Goal: Task Accomplishment & Management: Use online tool/utility

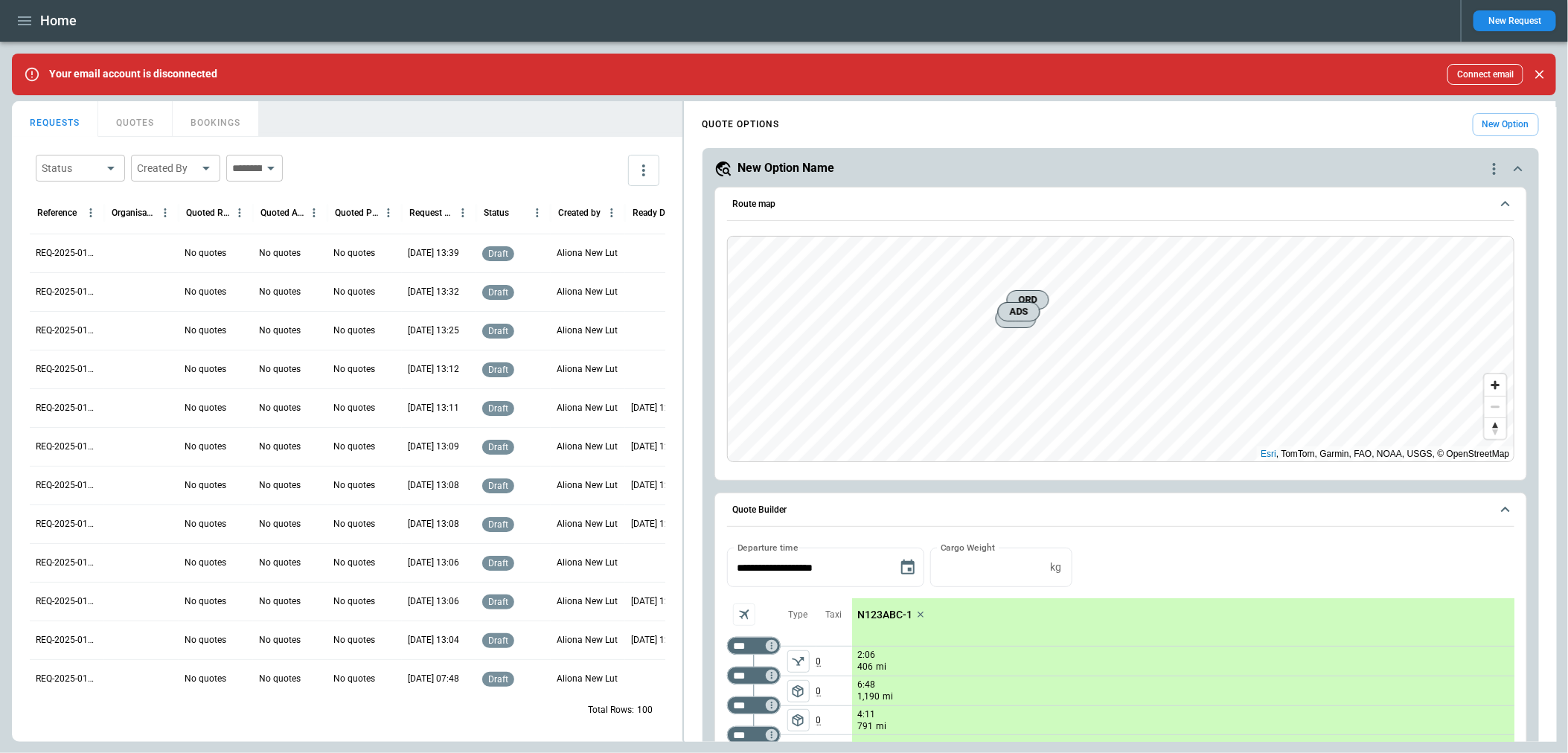
click at [28, 27] on icon "button" at bounding box center [24, 21] width 18 height 18
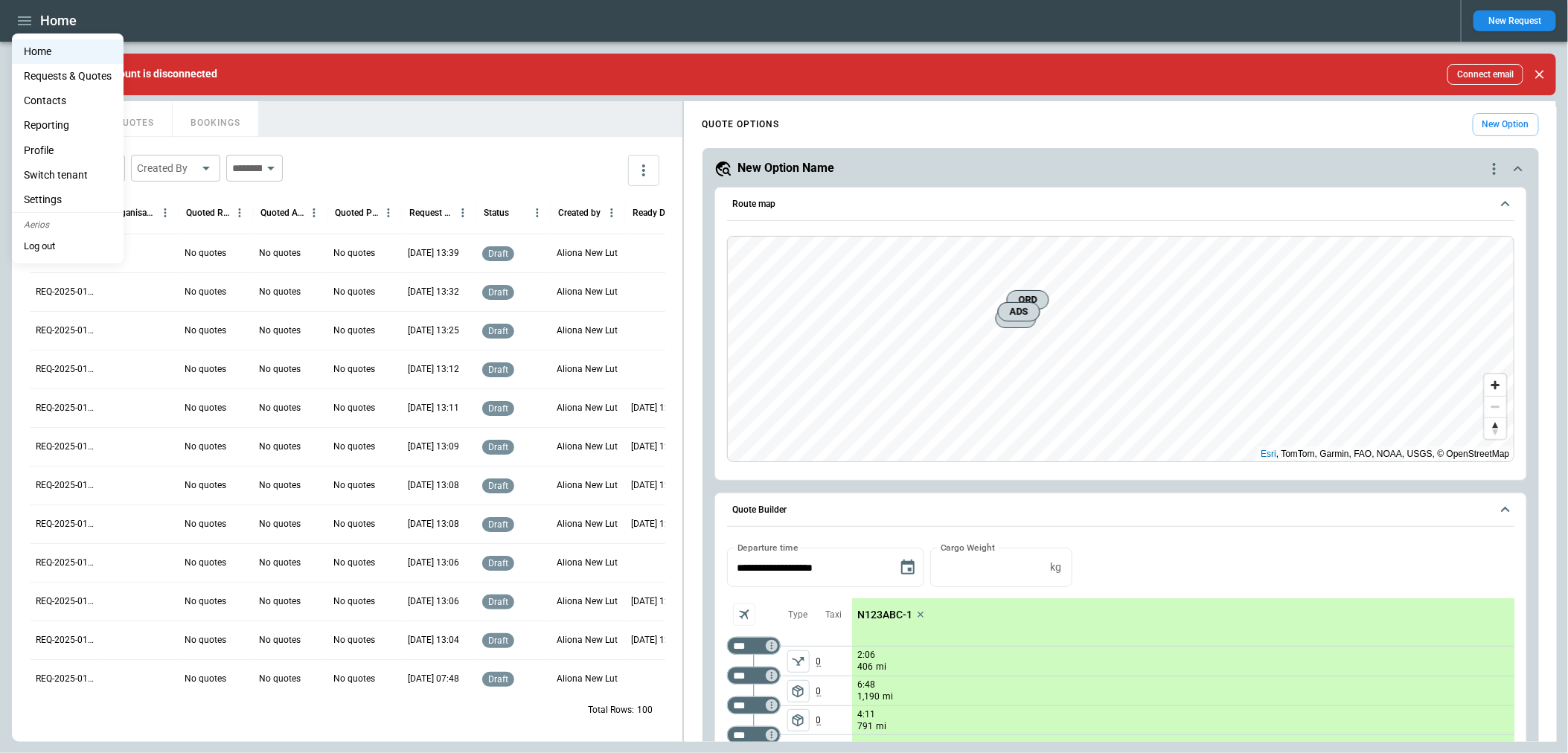
click at [69, 104] on li "Contacts" at bounding box center [68, 101] width 112 height 24
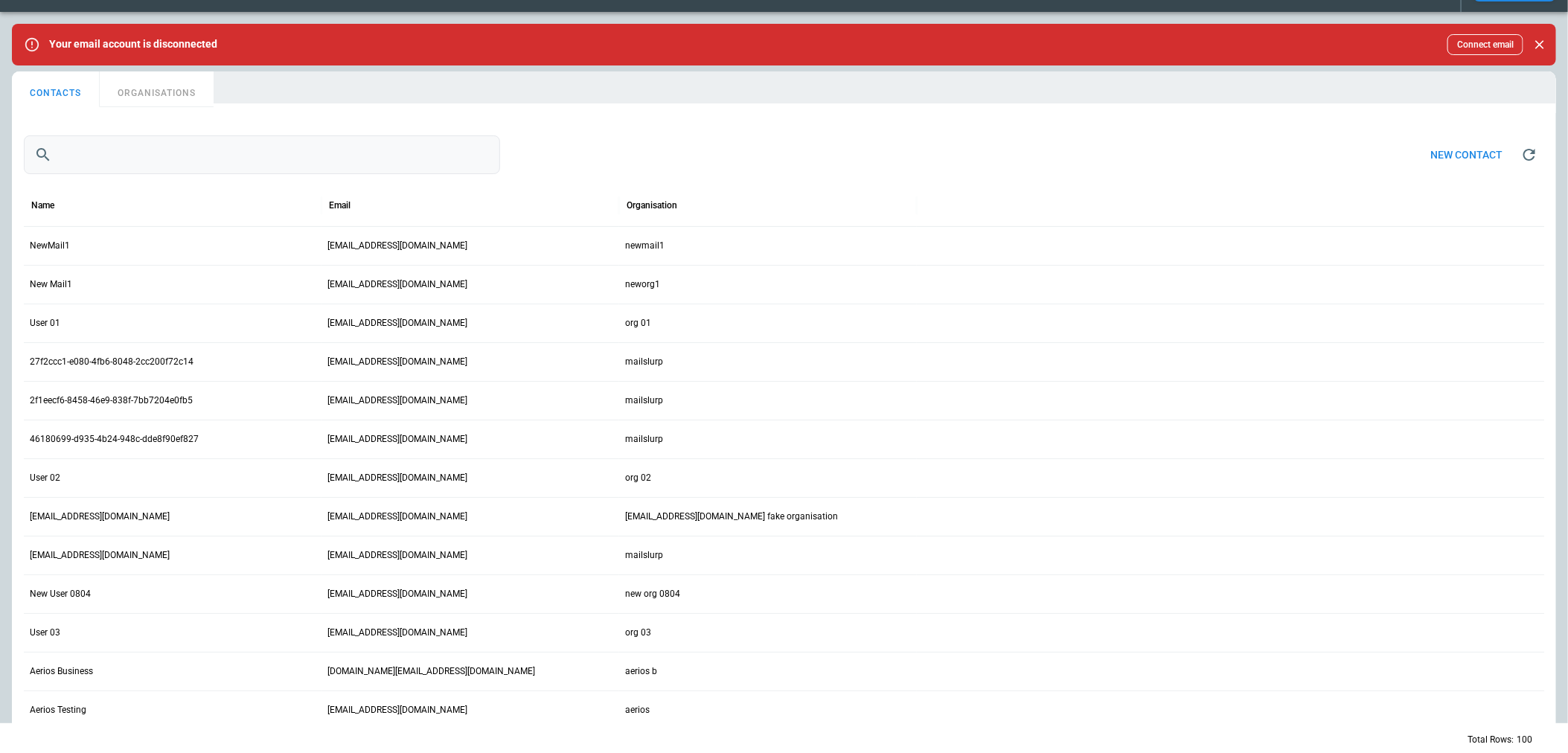
scroll to position [35, 0]
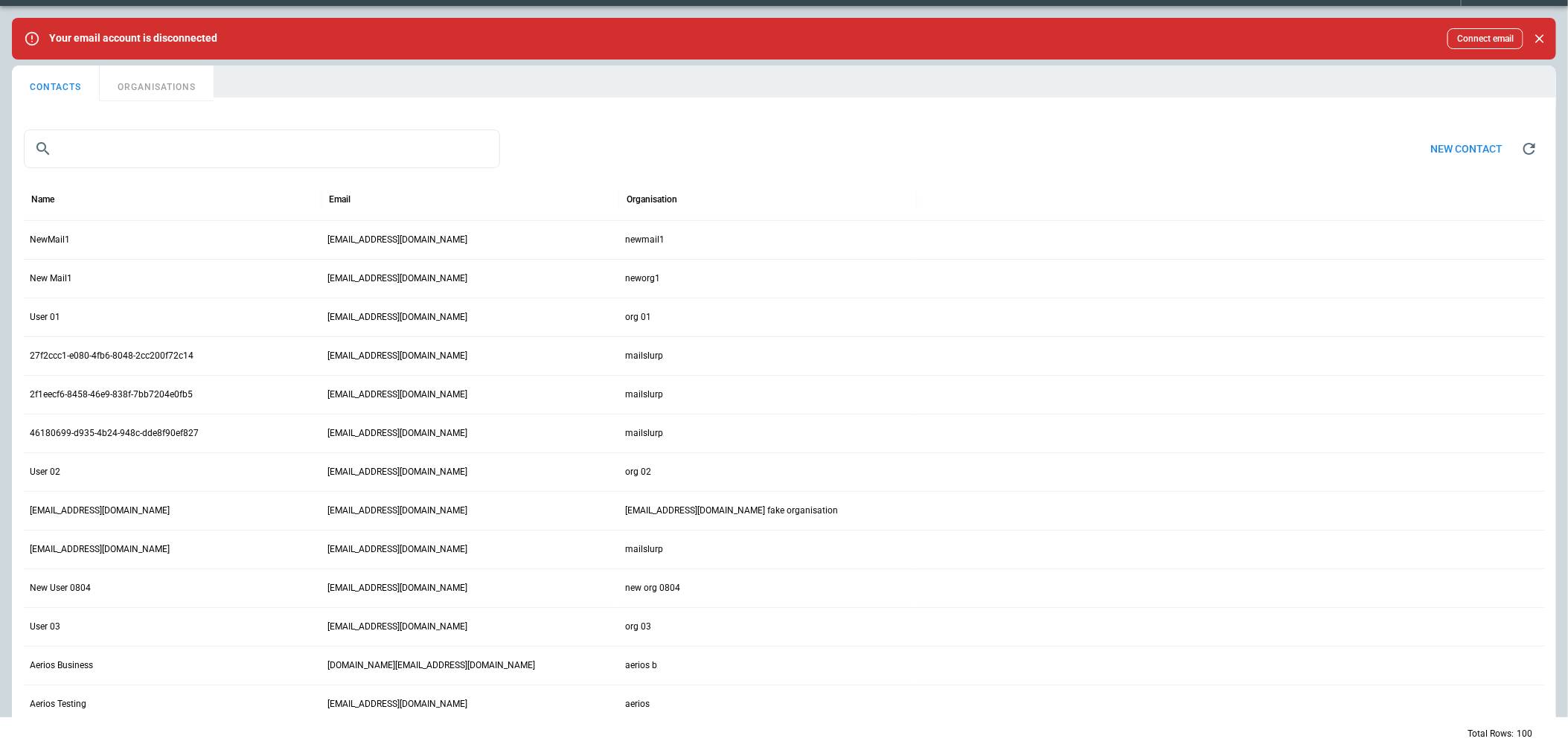
click at [191, 233] on div "NewMail1" at bounding box center [173, 239] width 298 height 38
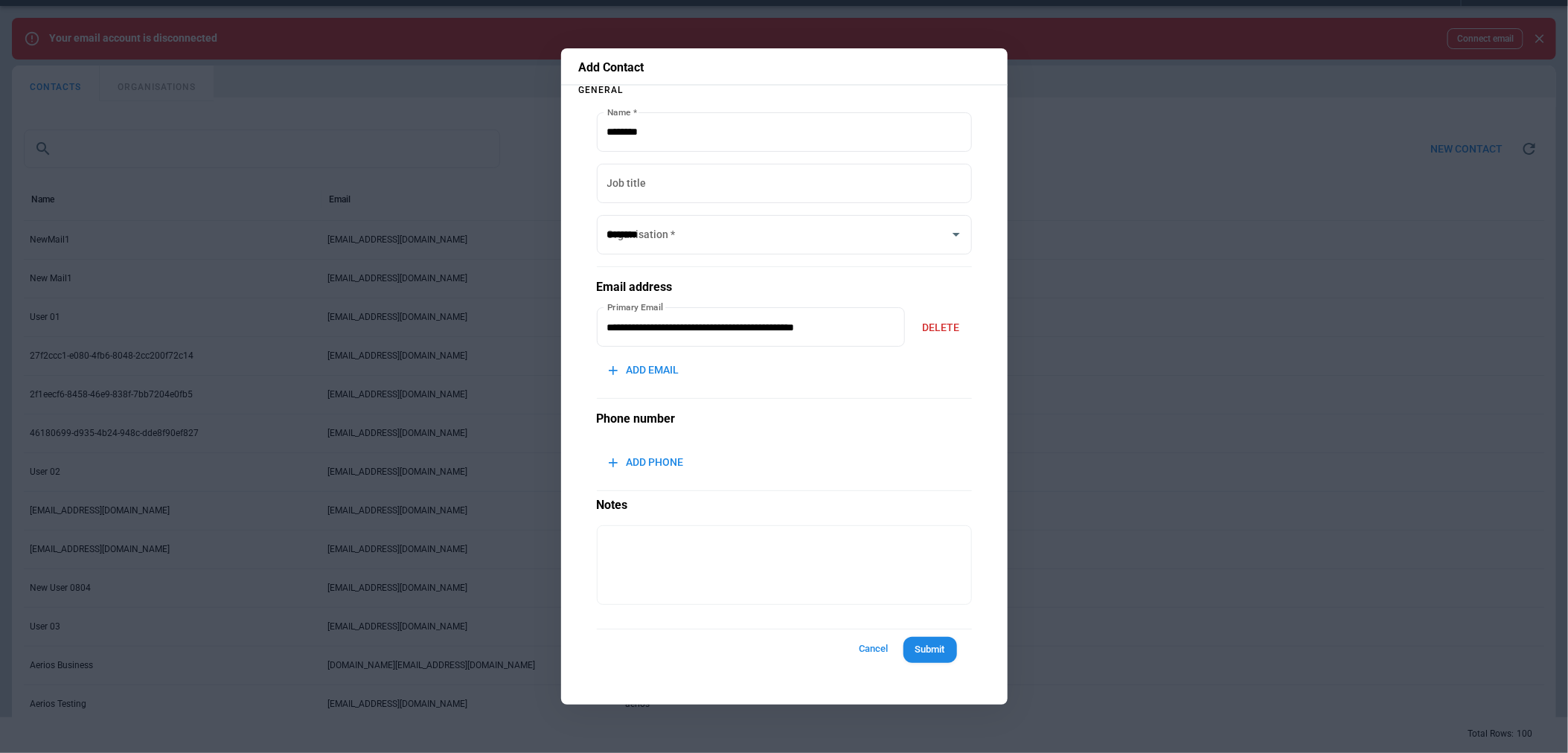
click at [861, 657] on button "Cancel" at bounding box center [874, 649] width 48 height 28
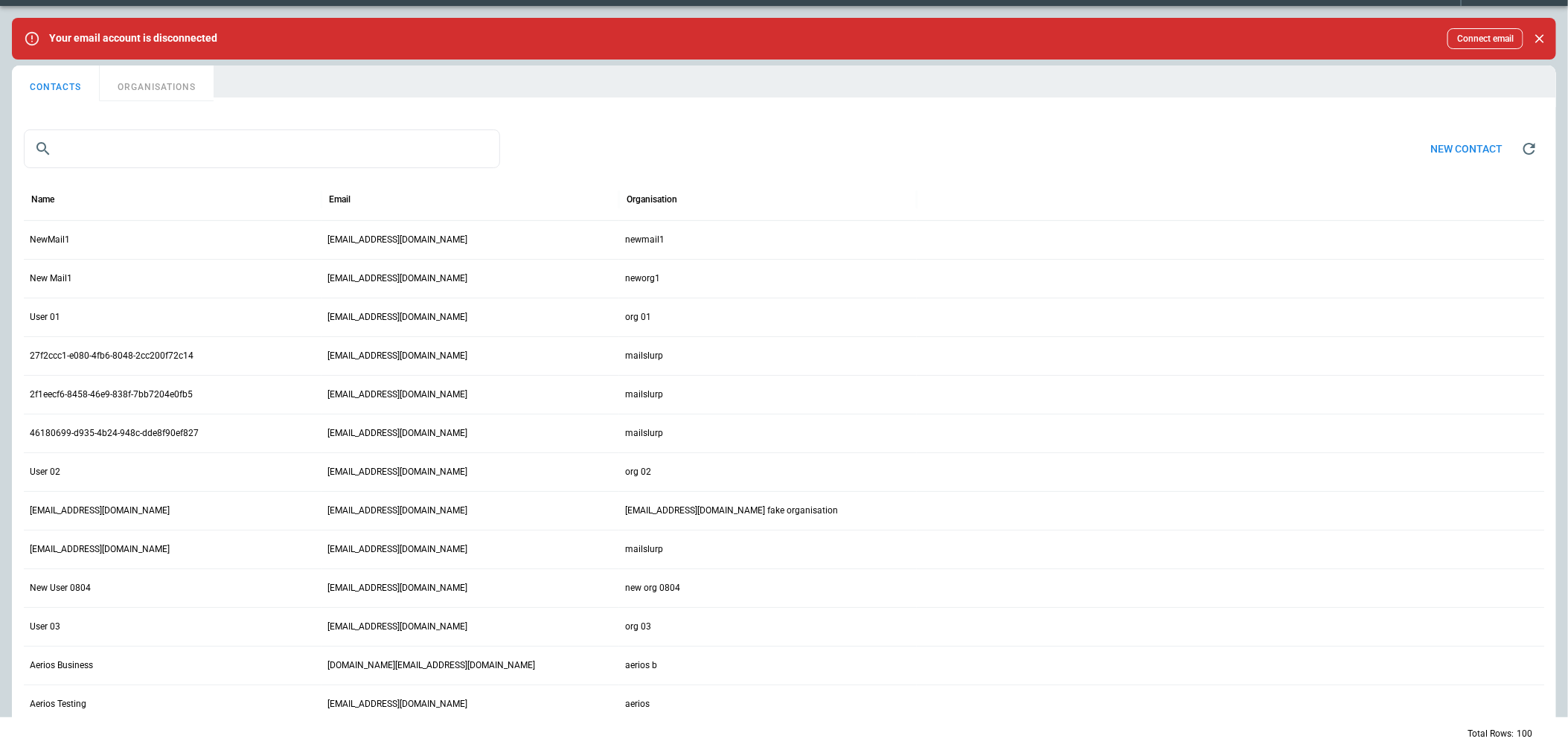
click at [161, 90] on button "ORGANISATIONS" at bounding box center [157, 83] width 114 height 35
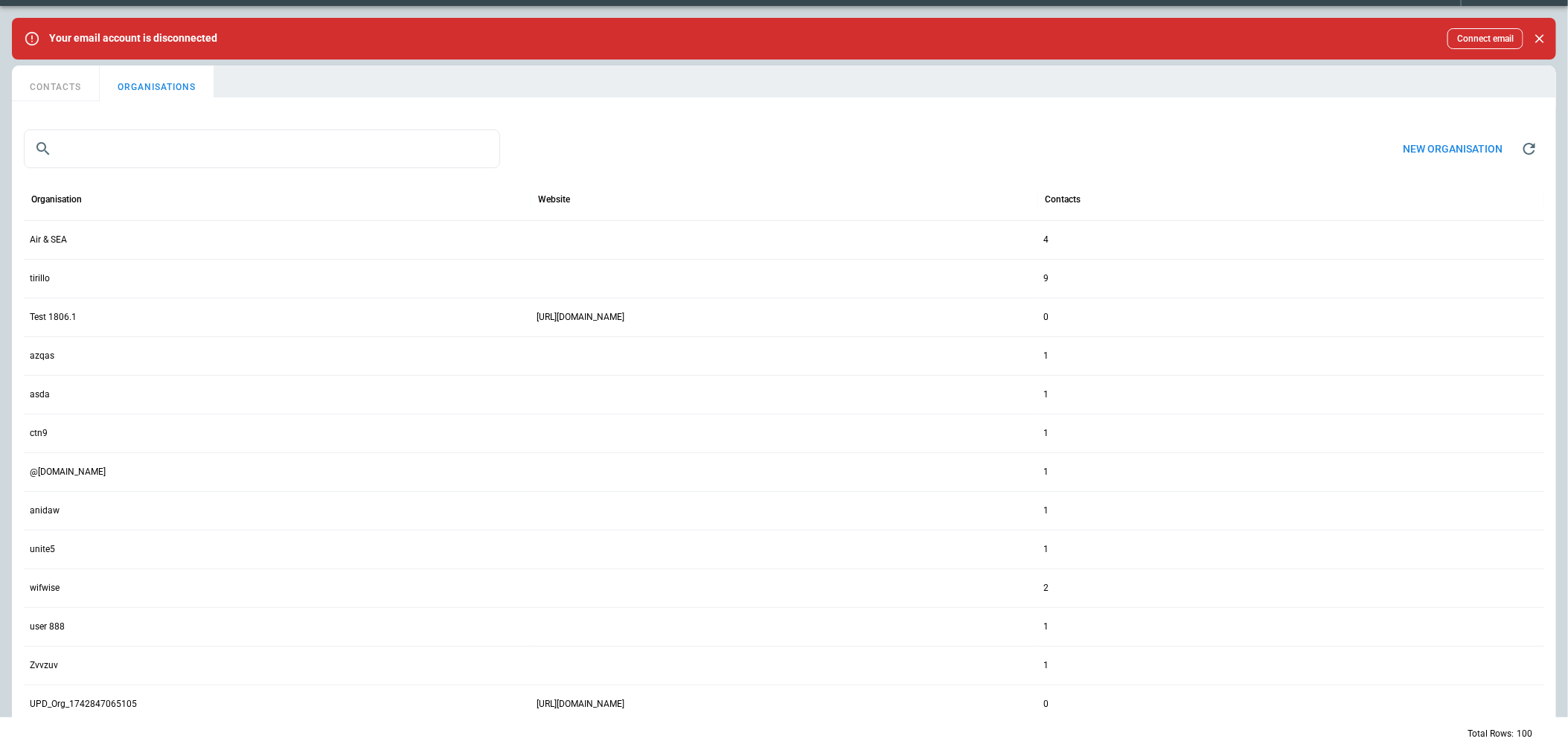
click at [68, 83] on button "CONTACTS" at bounding box center [56, 83] width 88 height 35
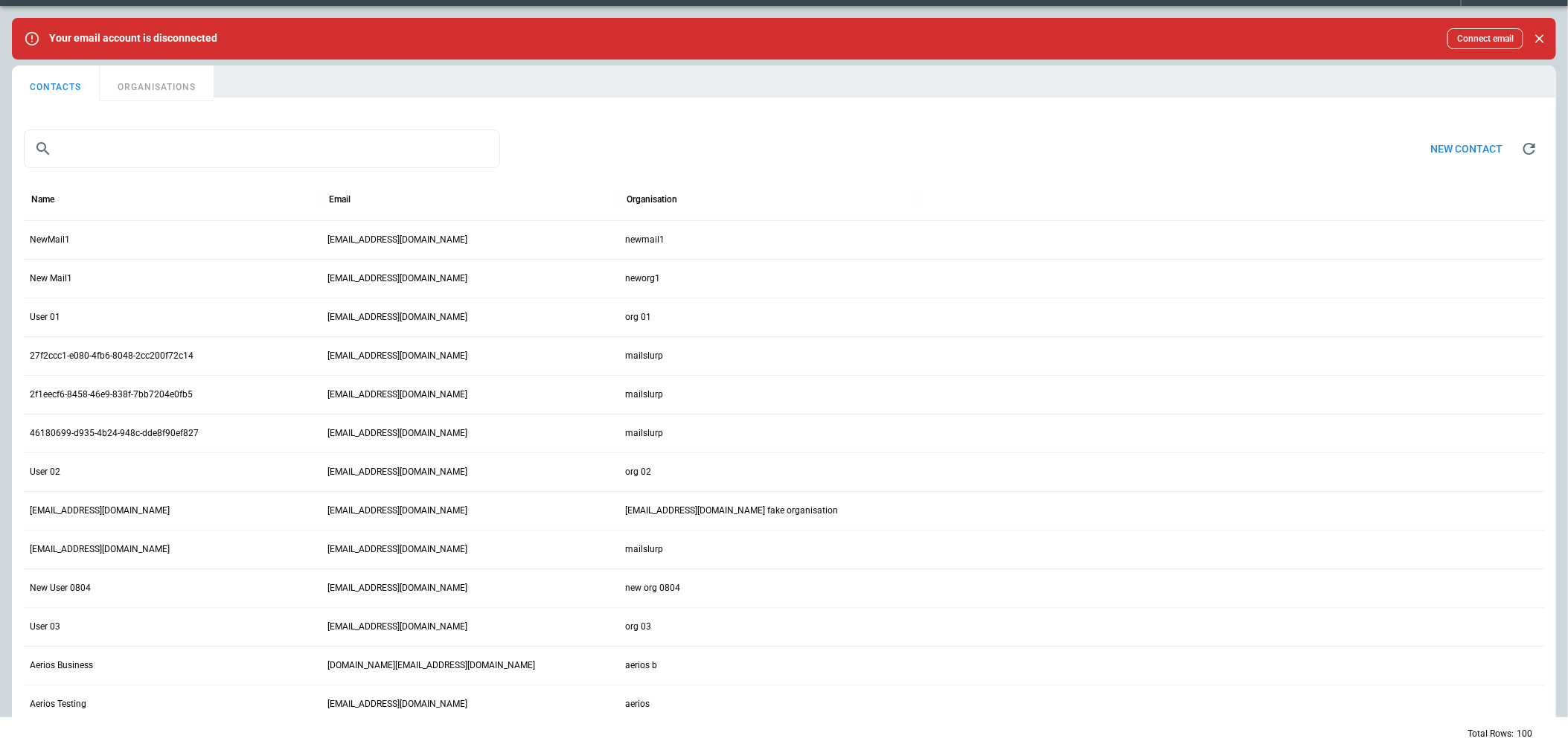
click at [147, 90] on button "ORGANISATIONS" at bounding box center [157, 83] width 114 height 35
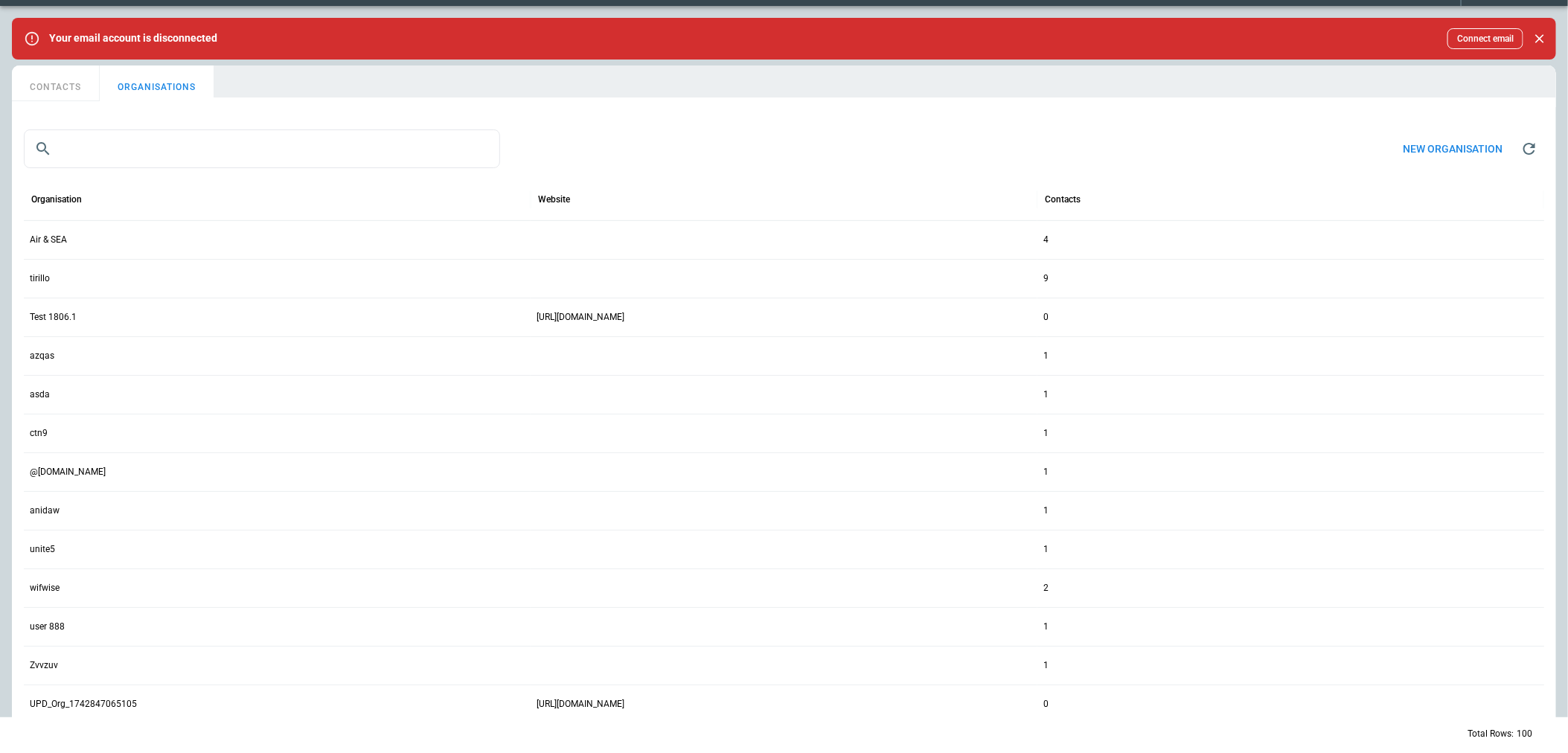
click at [53, 76] on button "CONTACTS" at bounding box center [56, 83] width 88 height 35
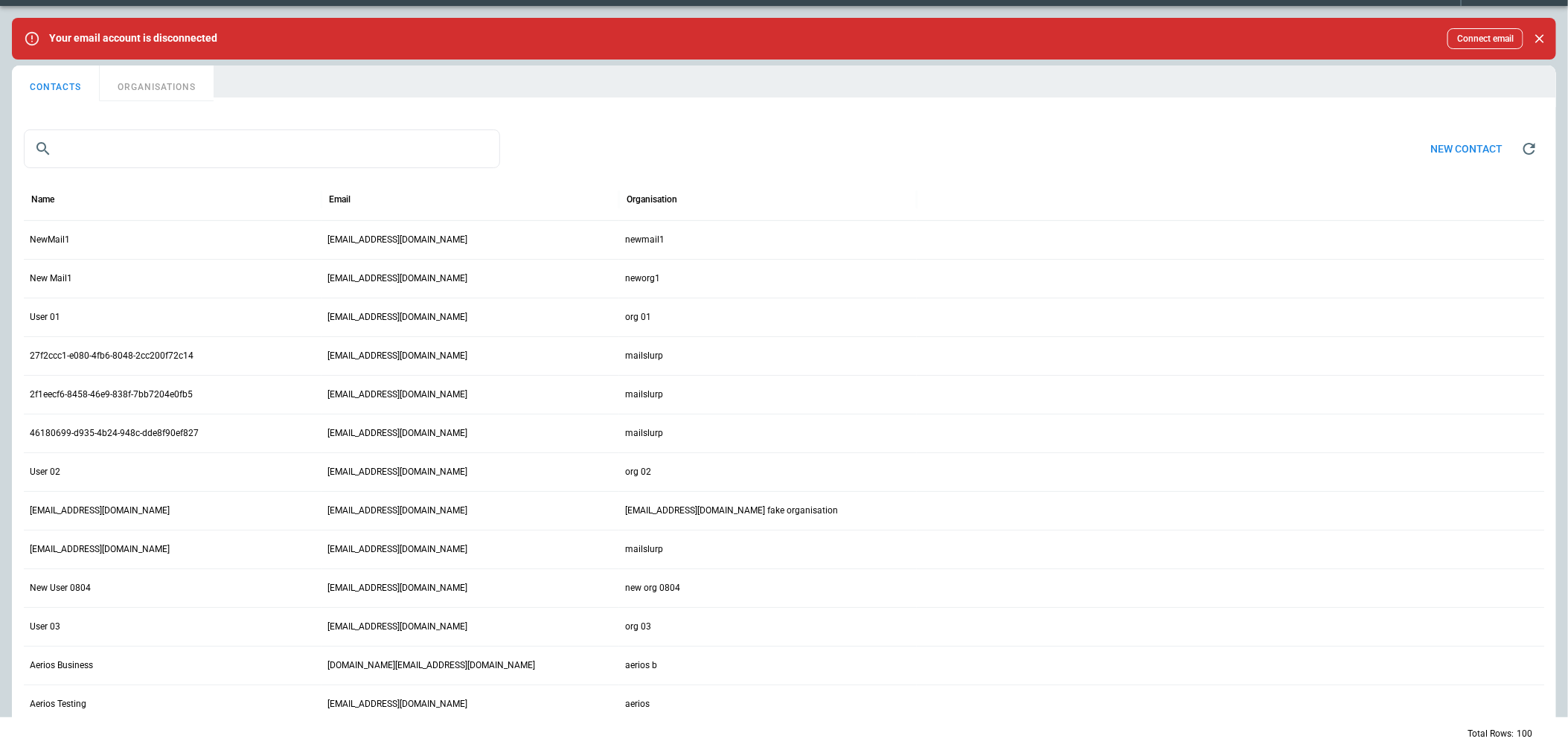
click at [46, 243] on p "NewMail1" at bounding box center [49, 240] width 40 height 13
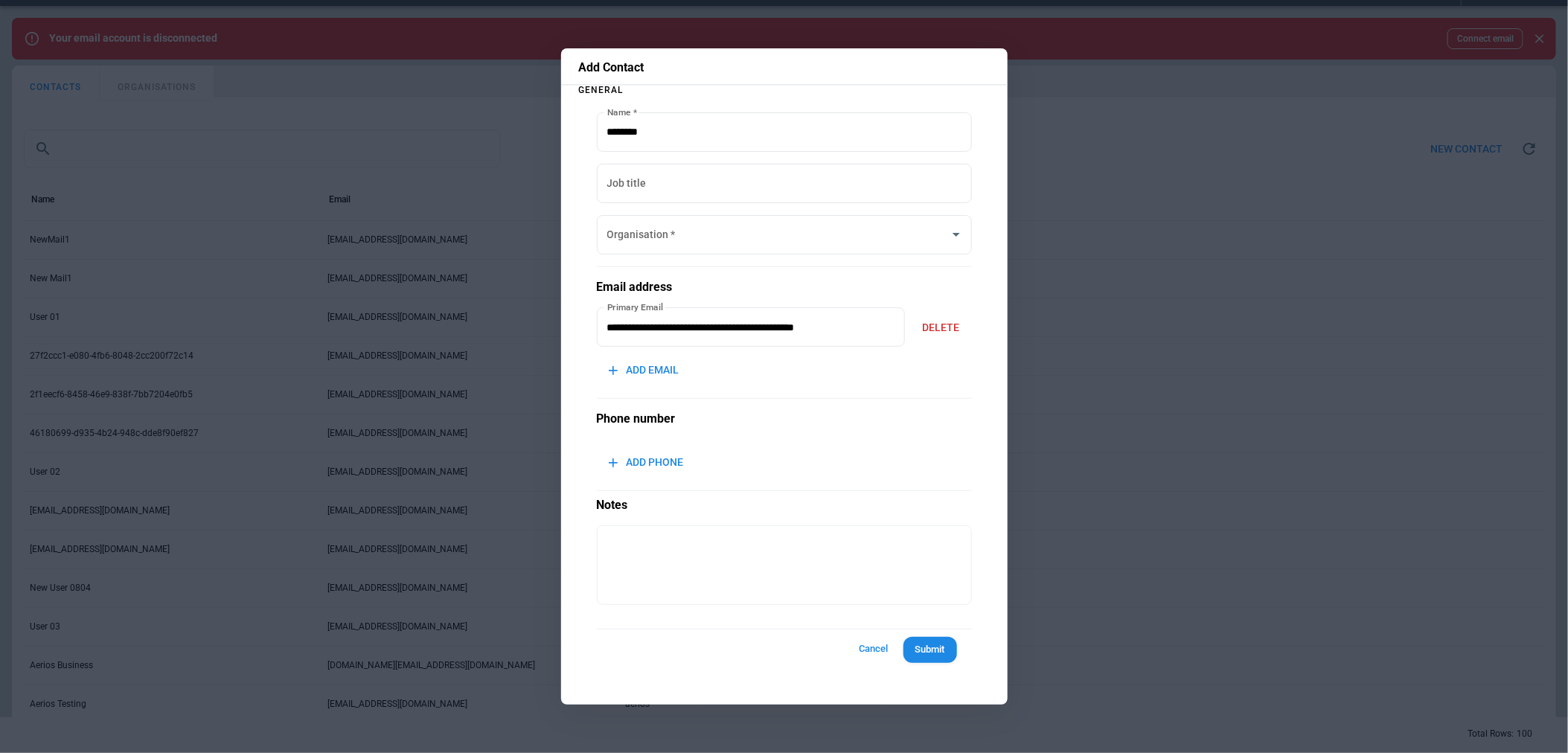
type input "********"
click at [866, 650] on button "Cancel" at bounding box center [874, 649] width 48 height 28
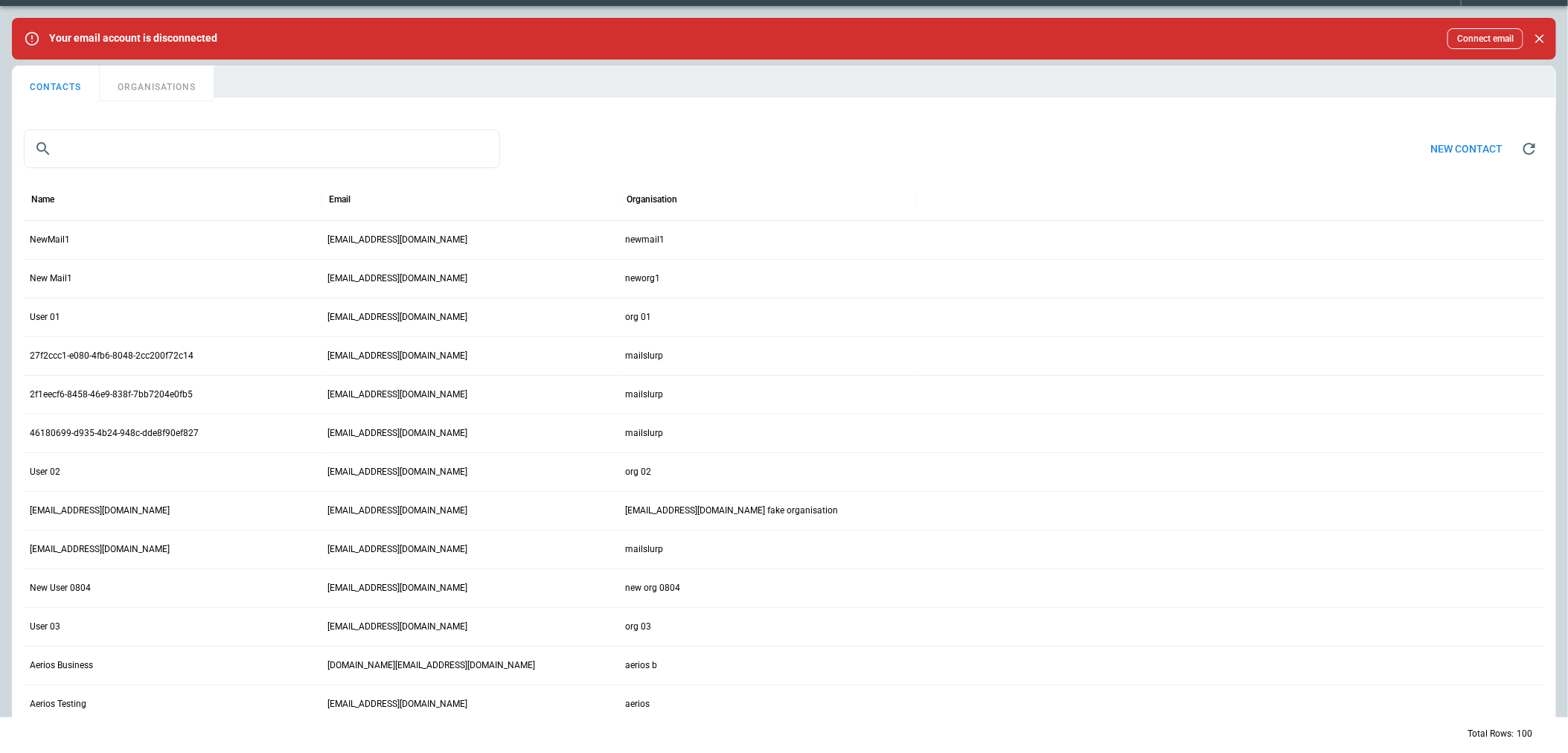
click at [147, 90] on button "ORGANISATIONS" at bounding box center [157, 83] width 114 height 35
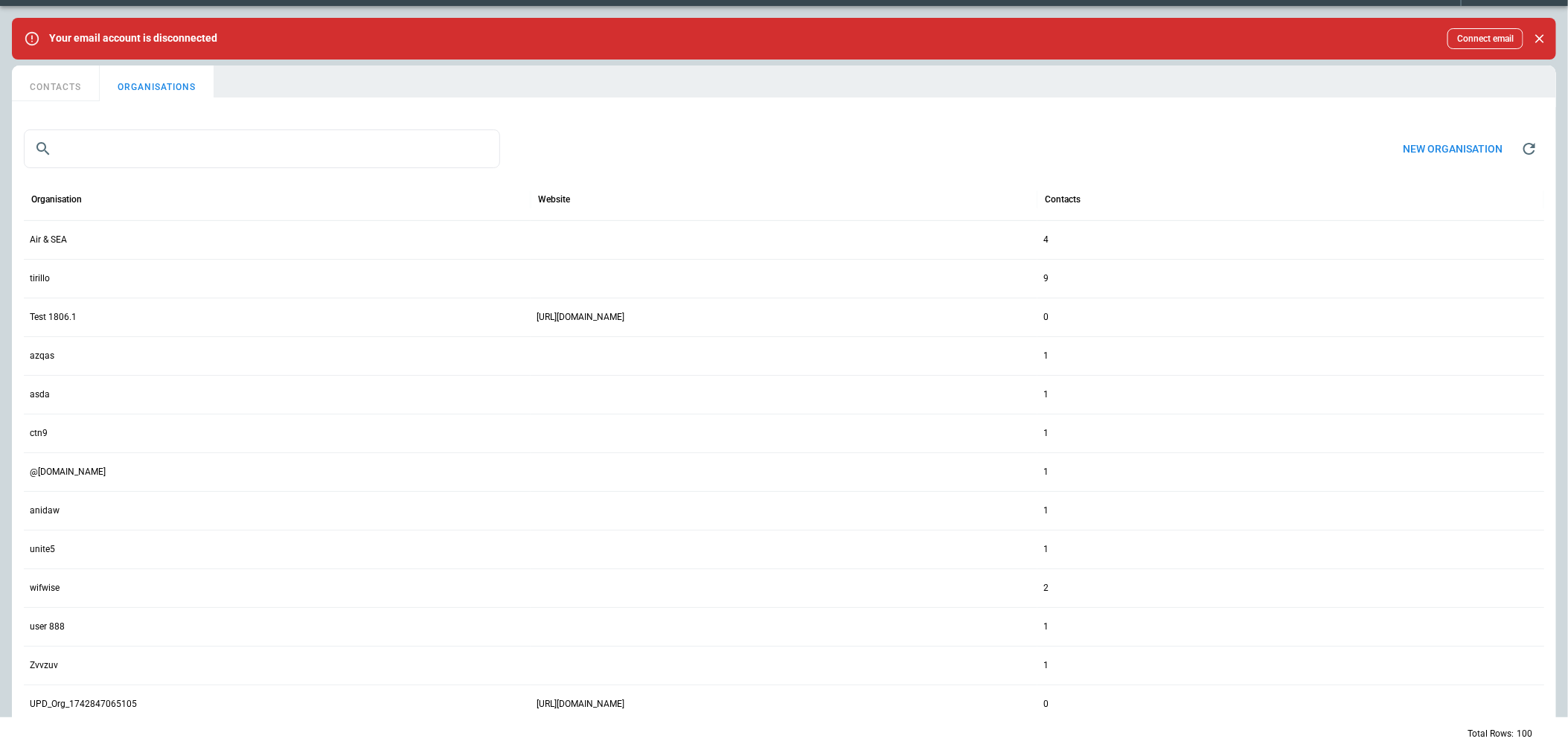
click at [61, 241] on p "Air & SEA" at bounding box center [49, 240] width 37 height 13
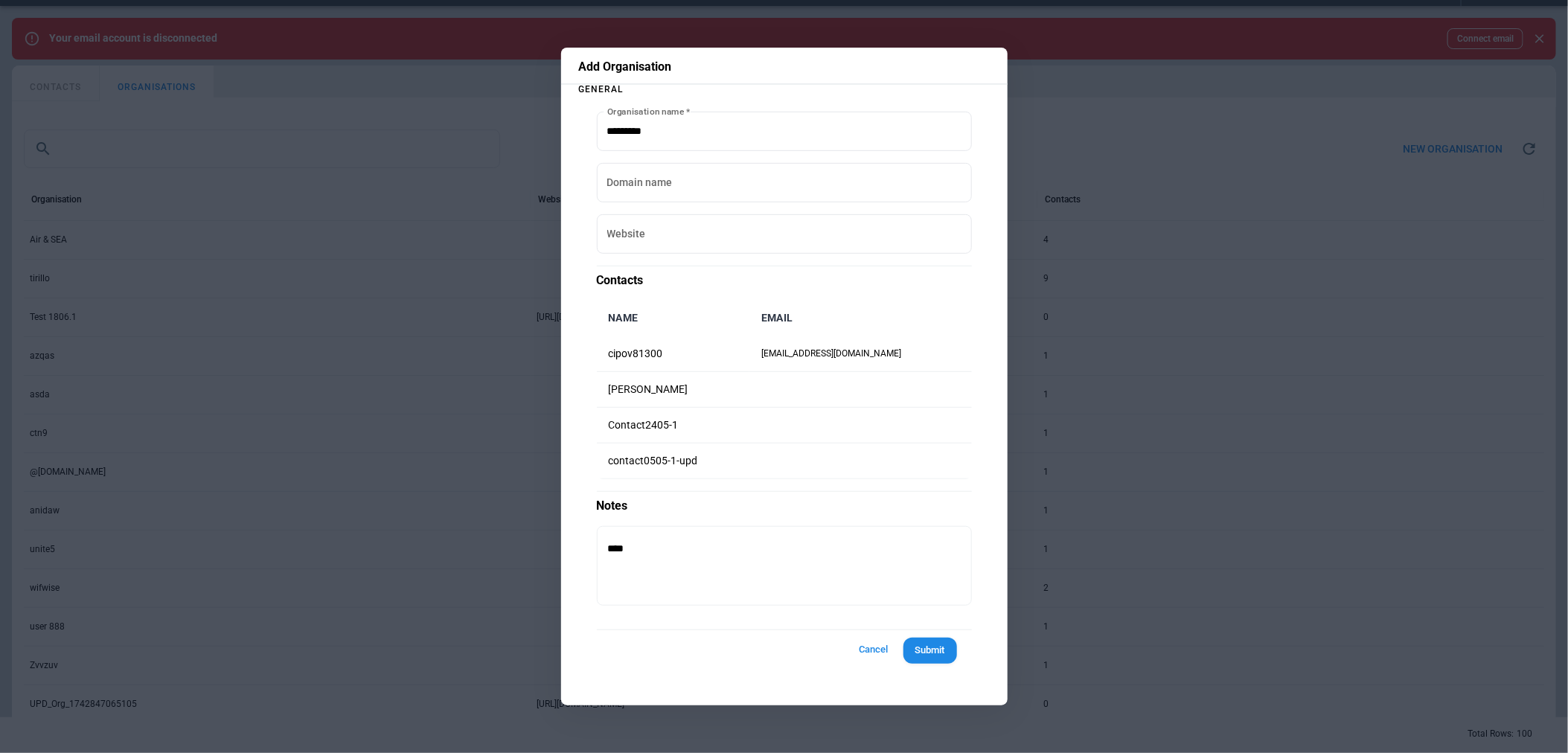
click at [880, 644] on button "Cancel" at bounding box center [874, 650] width 48 height 28
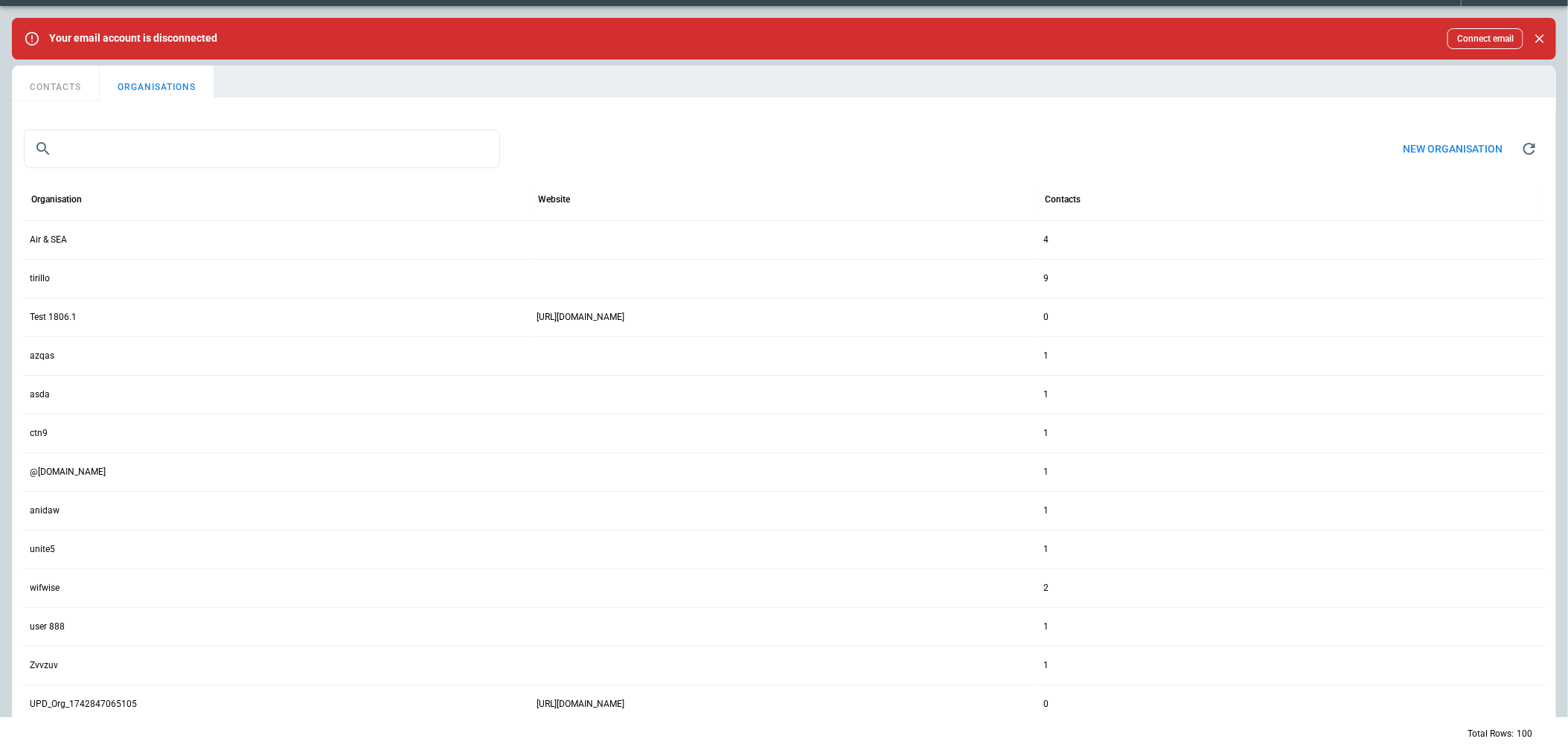
scroll to position [0, 0]
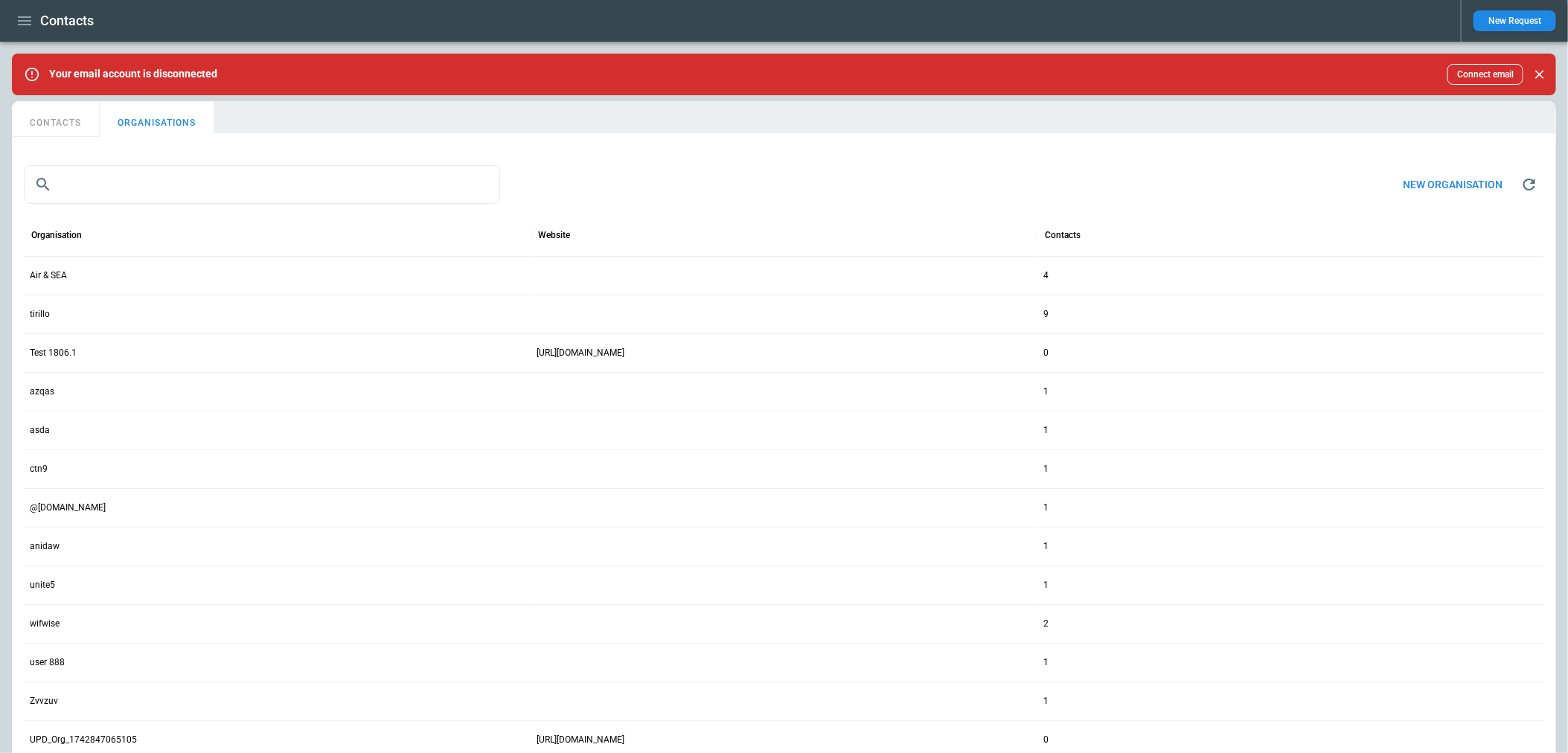
click at [14, 24] on button "button" at bounding box center [24, 21] width 25 height 26
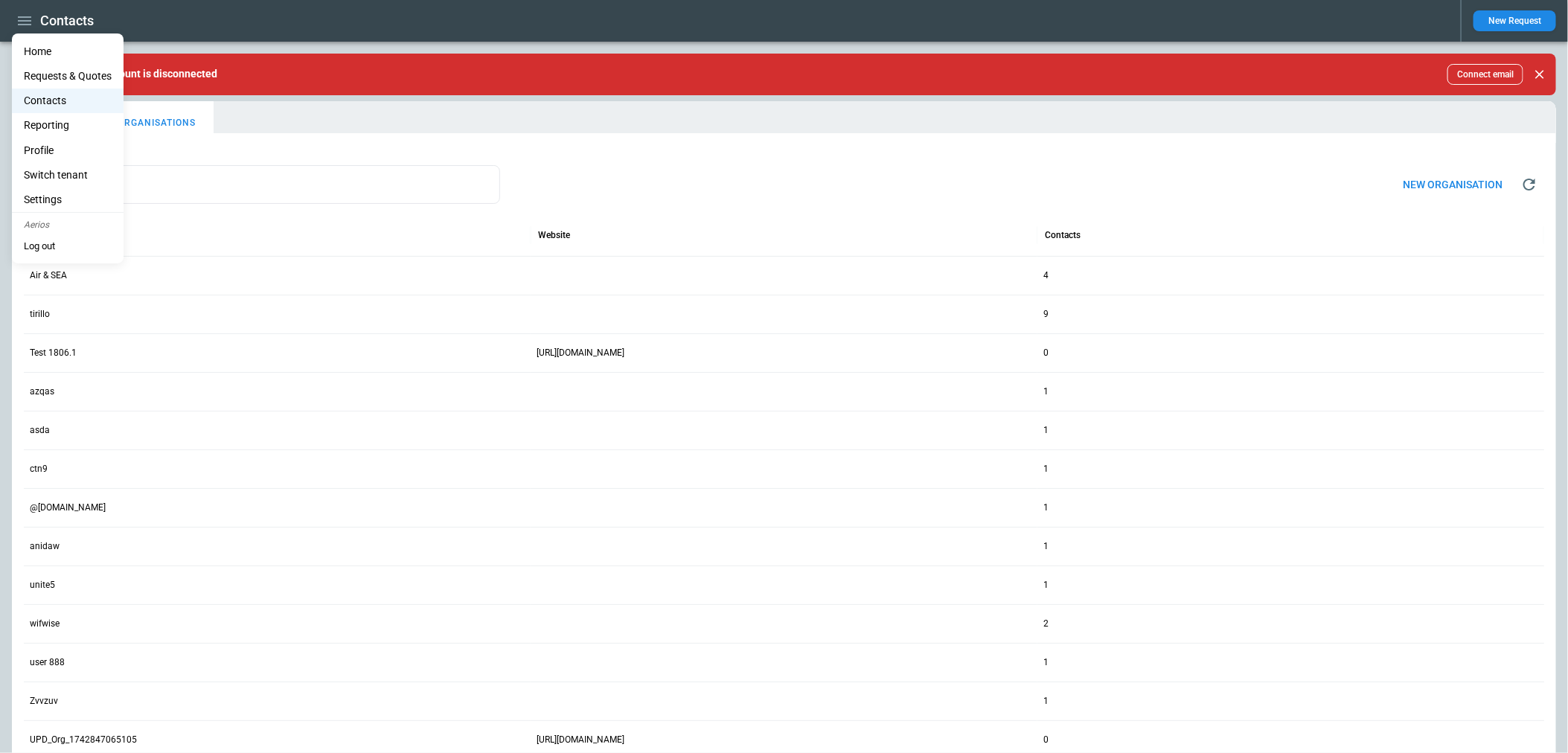
click at [27, 37] on ul "Home Requests & Quotes Contacts Reporting Profile Switch tenant Settings Aerios…" at bounding box center [68, 148] width 112 height 230
click at [28, 42] on li "Home" at bounding box center [68, 51] width 112 height 24
click at [50, 51] on li "Home" at bounding box center [68, 51] width 112 height 24
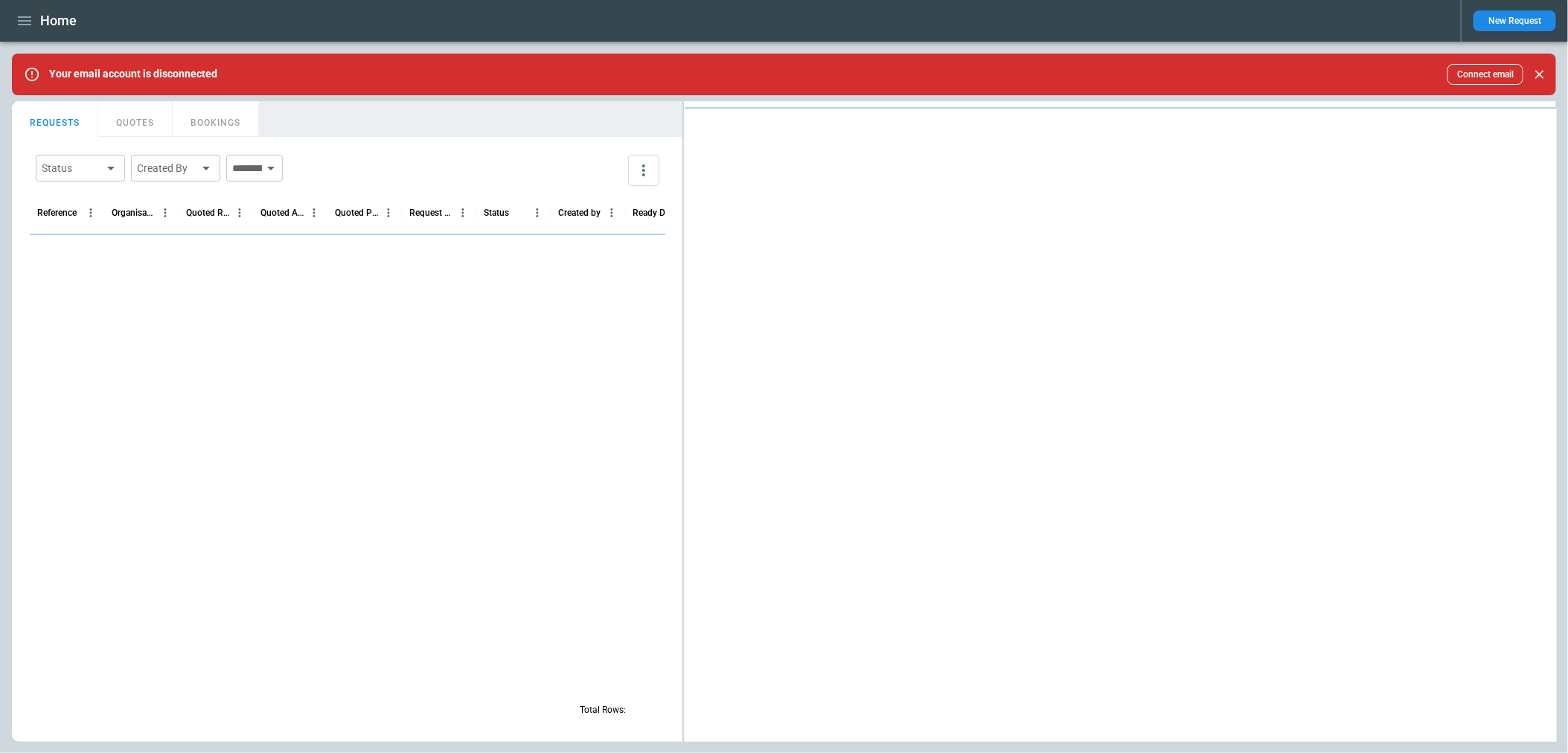
click at [50, 51] on main "Your email account is disconnected Connect email FindBorderBarSize REQUESTS QUO…" at bounding box center [784, 397] width 1568 height 711
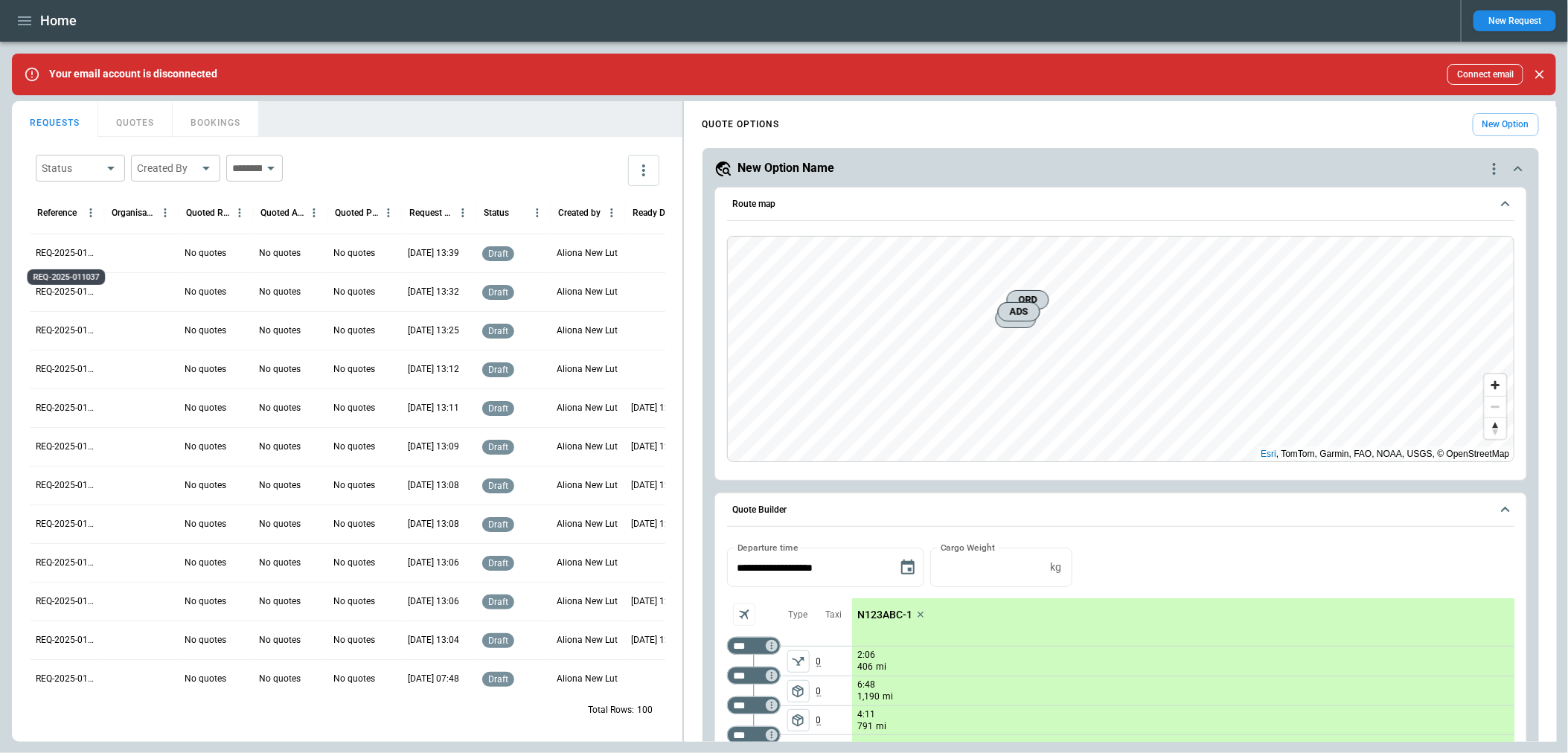
click at [79, 255] on p "REQ-2025-011037" at bounding box center [66, 254] width 63 height 13
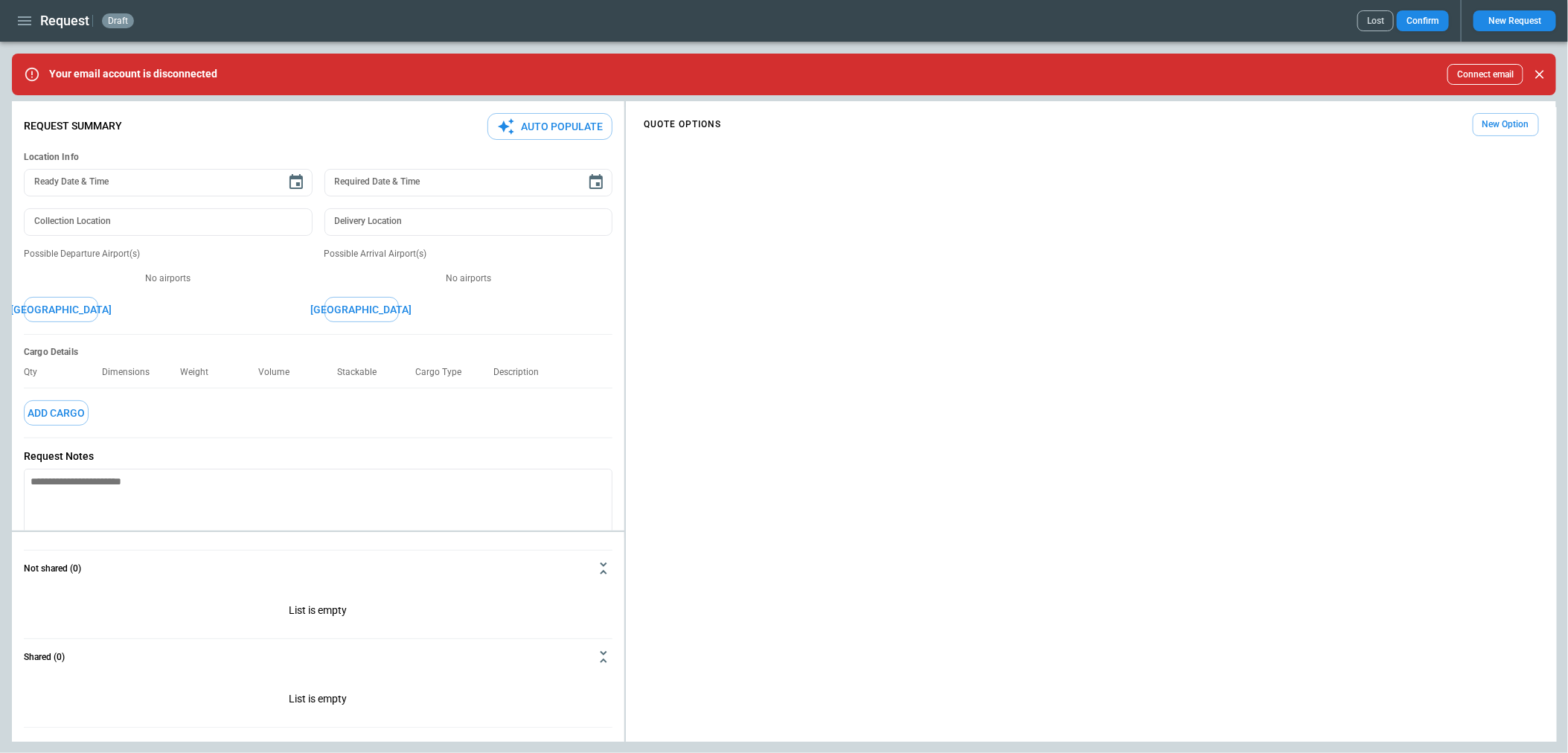
type textarea "*"
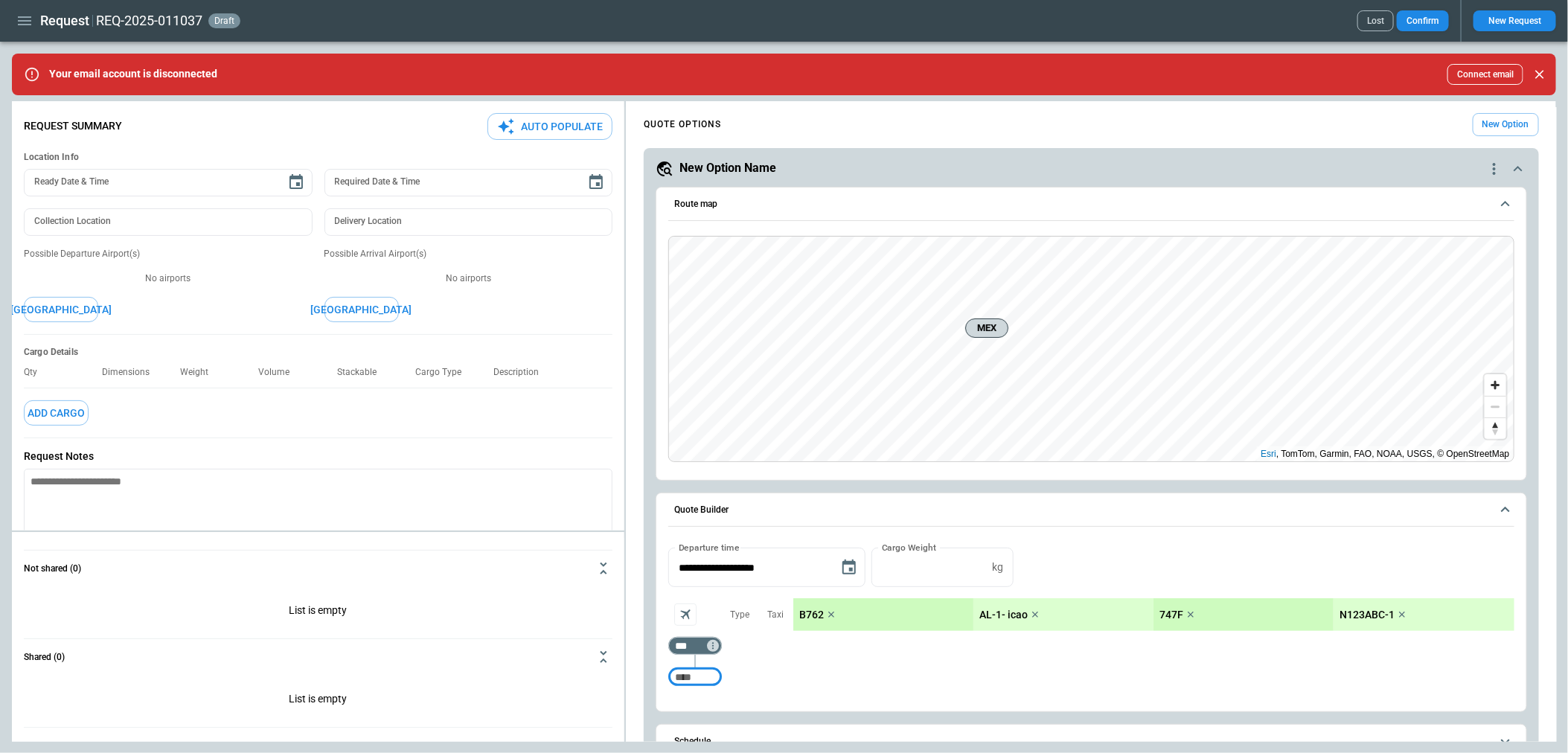
scroll to position [87, 0]
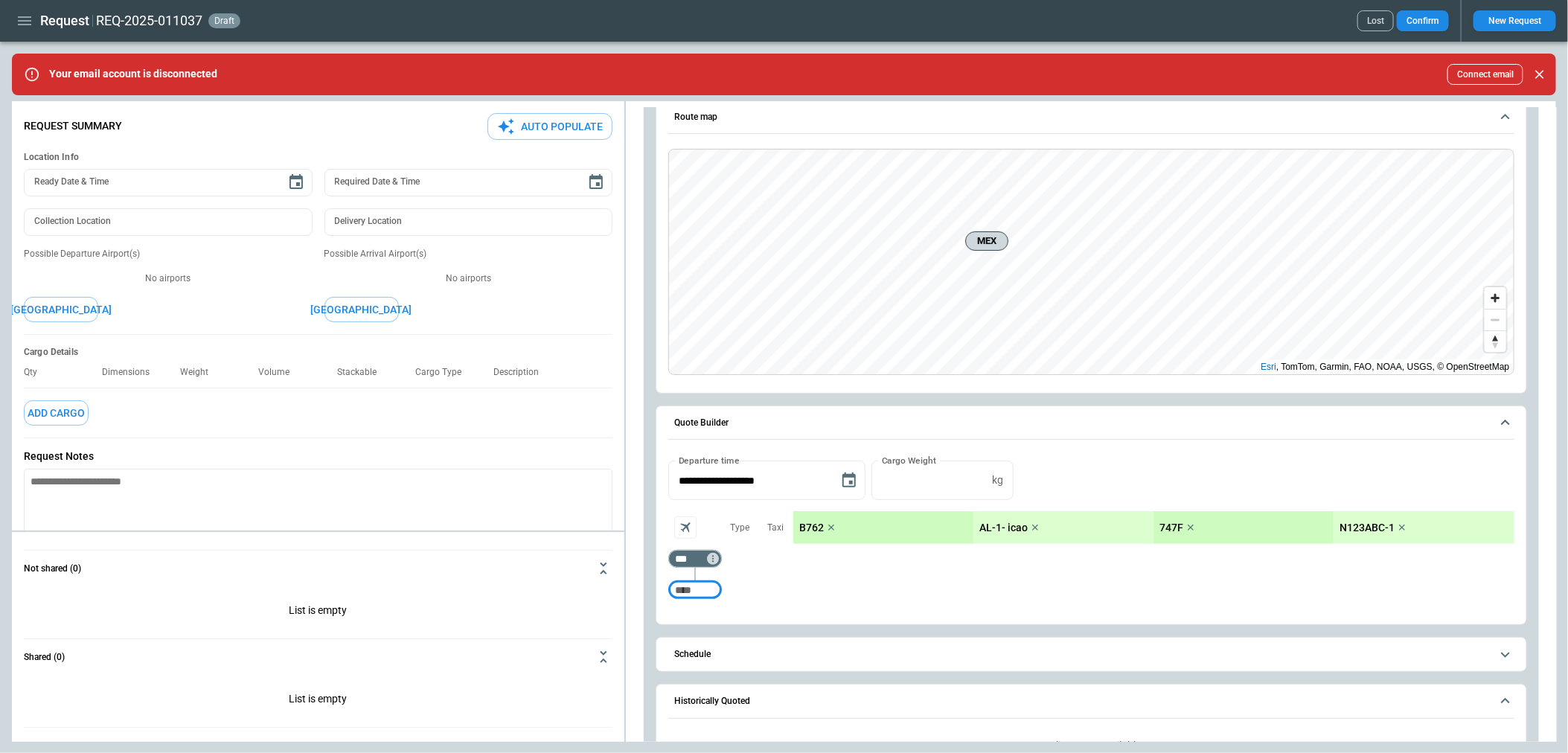
click at [19, 28] on icon "button" at bounding box center [24, 21] width 18 height 18
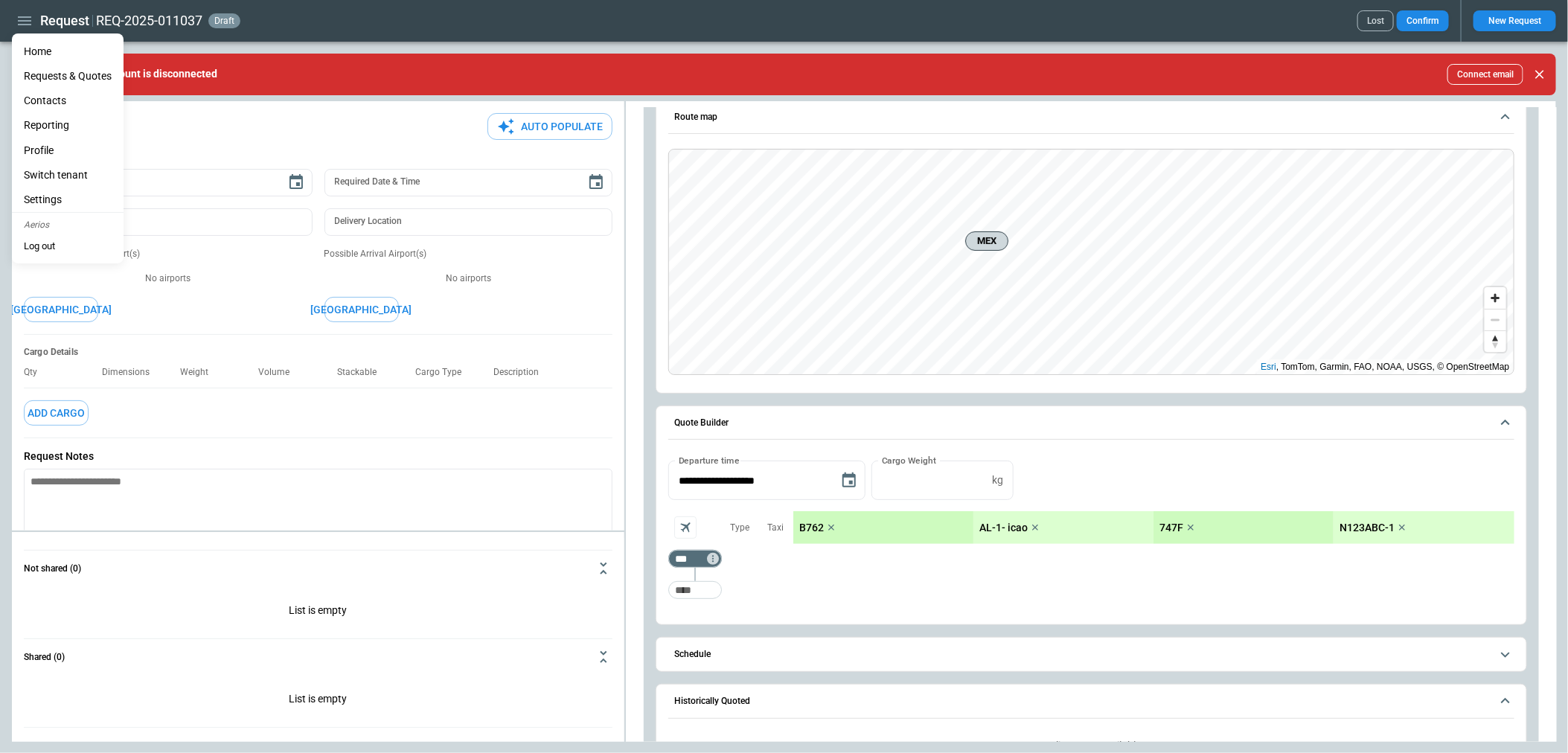
click at [36, 50] on li "Home" at bounding box center [68, 51] width 112 height 24
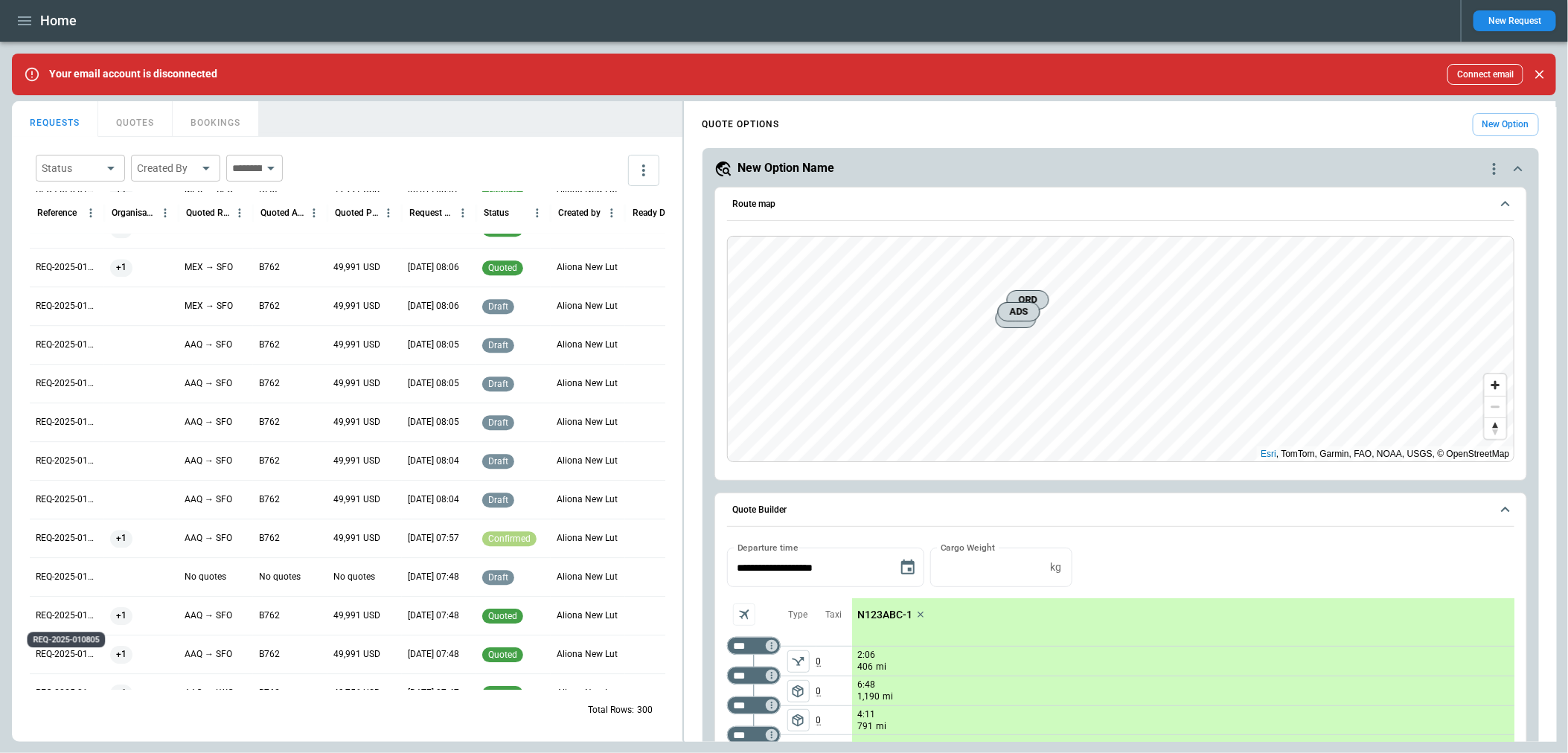
click at [69, 615] on p "REQ-2025-010805" at bounding box center [66, 616] width 63 height 13
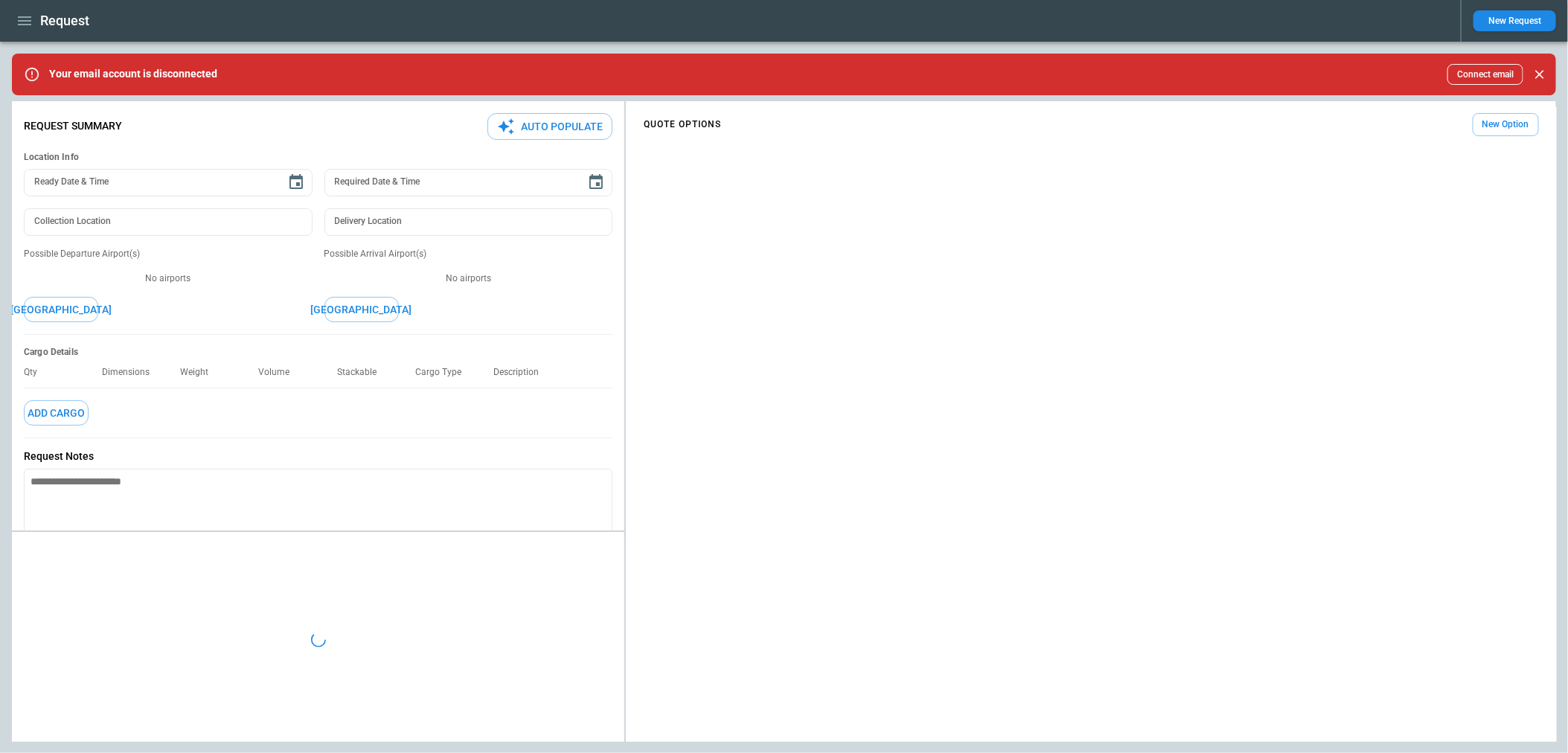
type textarea "*"
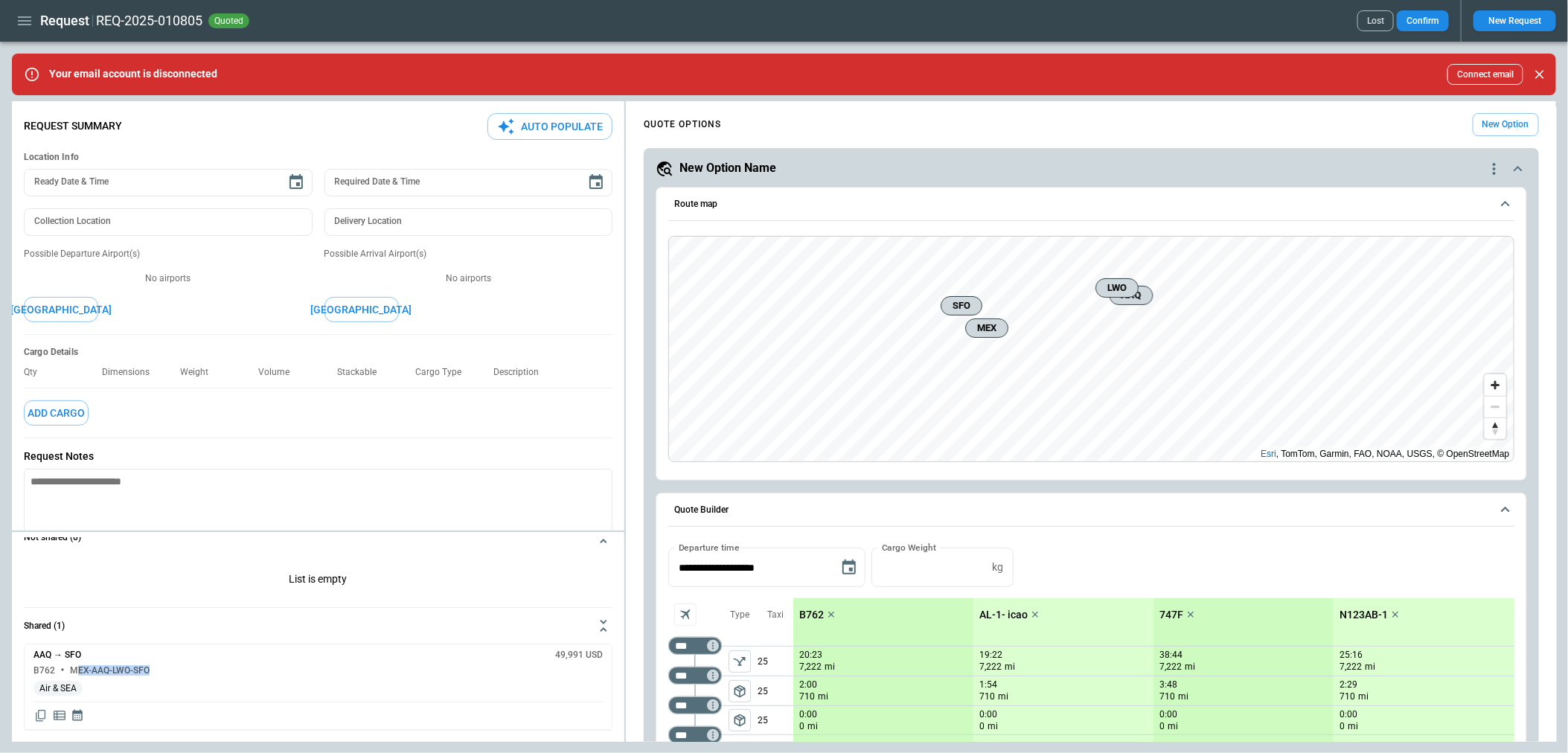
drag, startPoint x: 154, startPoint y: 672, endPoint x: 73, endPoint y: 672, distance: 81.0
click at [73, 672] on div "B762 MEX-AAQ-LWO-SFO" at bounding box center [318, 671] width 569 height 9
